Goal: Transaction & Acquisition: Purchase product/service

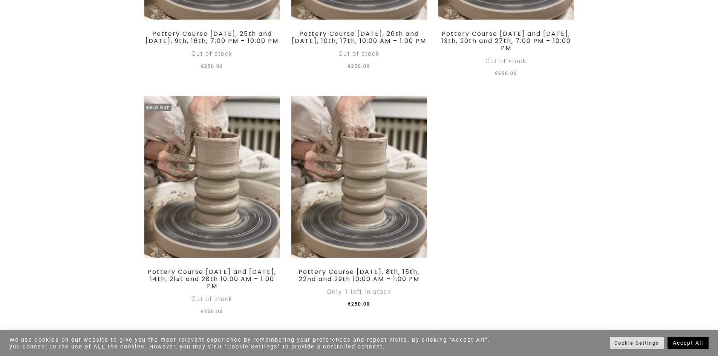
scroll to position [415, 0]
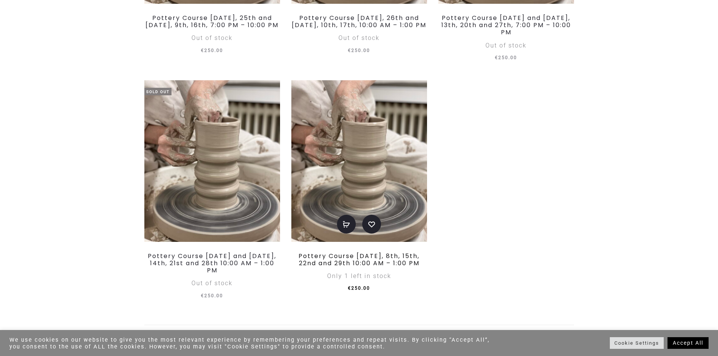
click at [354, 260] on link "Pottery Course [DATE], 8th, 15th, 22nd and 29th 10:00 AM – 1:00 PM" at bounding box center [359, 260] width 121 height 16
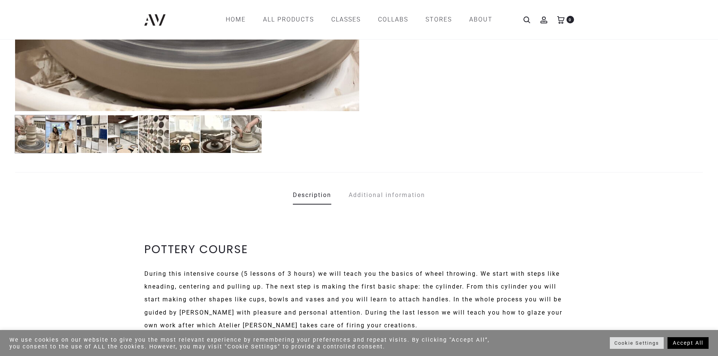
click at [59, 140] on img at bounding box center [61, 134] width 31 height 38
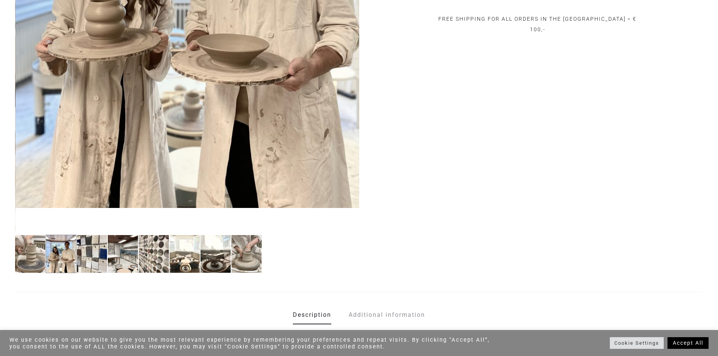
scroll to position [302, 0]
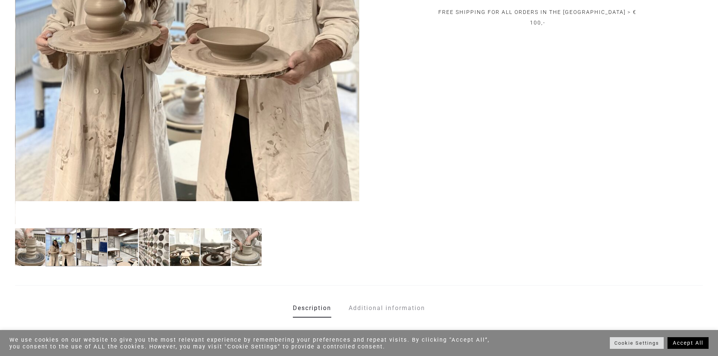
click at [98, 256] on img at bounding box center [92, 247] width 31 height 38
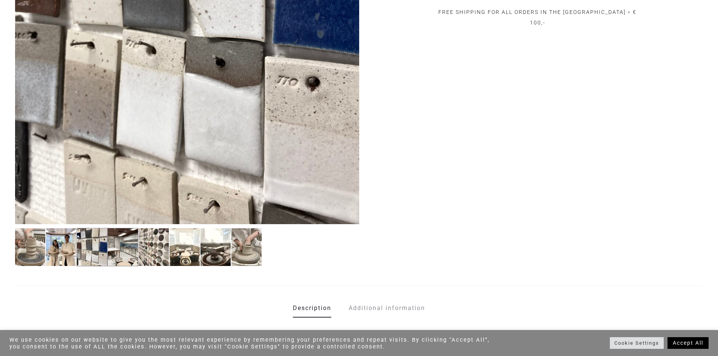
click at [116, 252] on img at bounding box center [122, 247] width 31 height 38
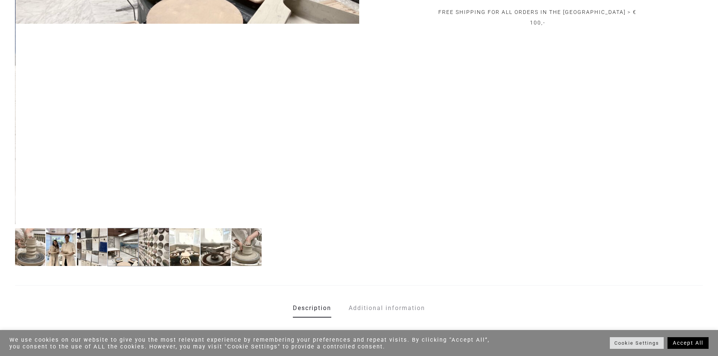
click at [145, 251] on img at bounding box center [153, 247] width 31 height 38
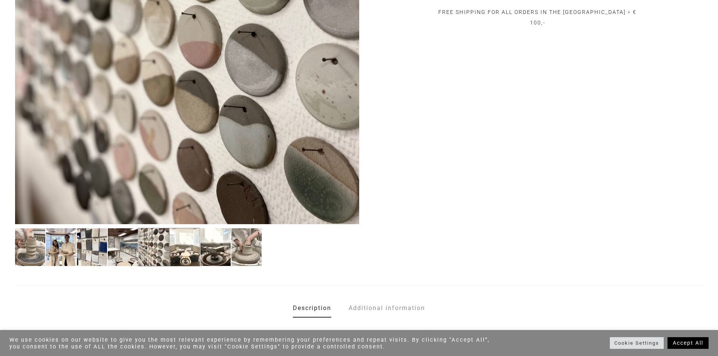
click at [196, 247] on img at bounding box center [184, 247] width 31 height 38
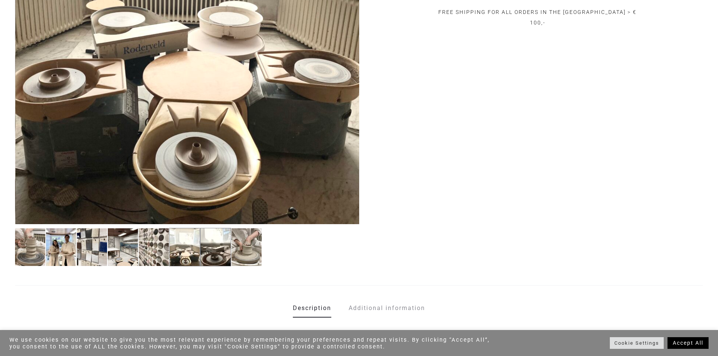
click at [218, 250] on img at bounding box center [215, 247] width 31 height 38
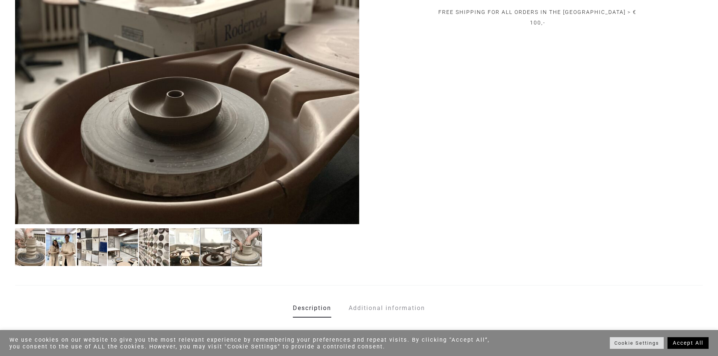
click at [245, 248] on img at bounding box center [246, 247] width 31 height 38
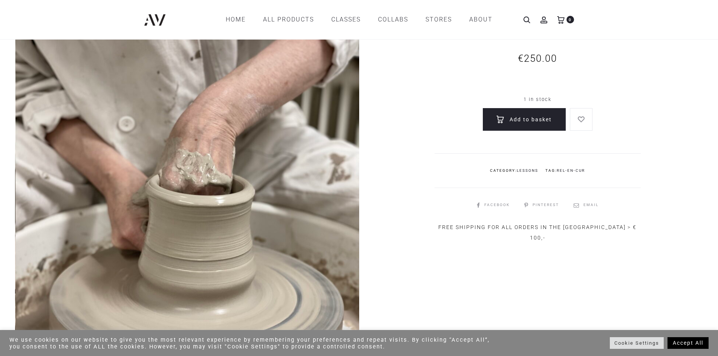
scroll to position [0, 0]
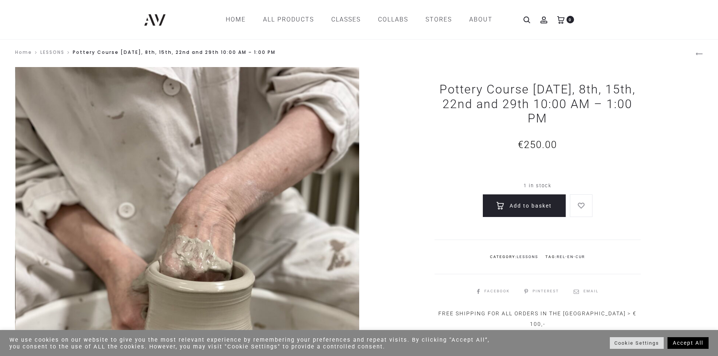
drag, startPoint x: 502, startPoint y: 106, endPoint x: 616, endPoint y: 112, distance: 113.6
click at [616, 112] on h1 "Pottery Course [DATE], 8th, 15th, 22nd and 29th 10:00 AM – 1:00 PM" at bounding box center [538, 103] width 207 height 43
